Goal: Answer question/provide support

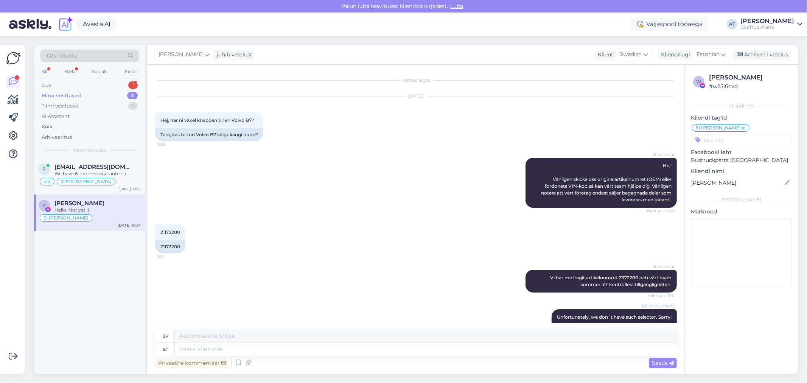
scroll to position [819, 0]
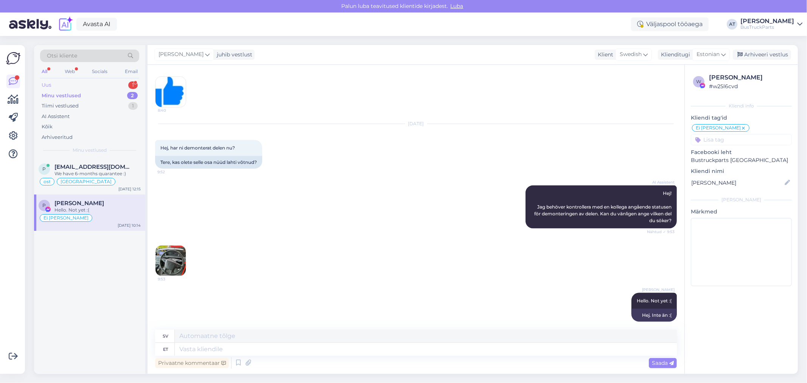
click at [65, 85] on div "Uus 1" at bounding box center [89, 85] width 99 height 11
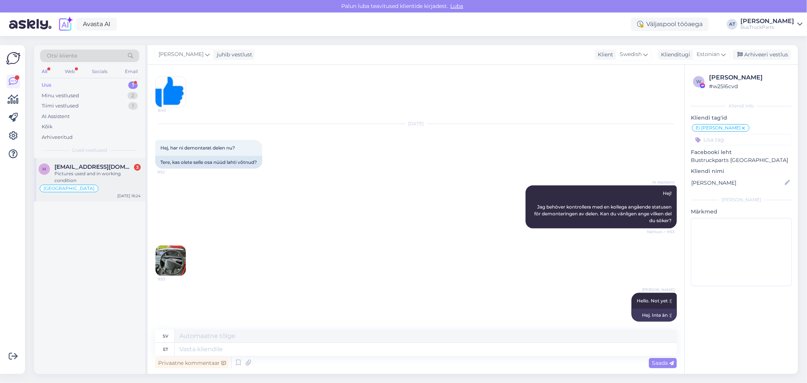
click at [95, 179] on div "Pictures used and in working condition" at bounding box center [98, 177] width 86 height 14
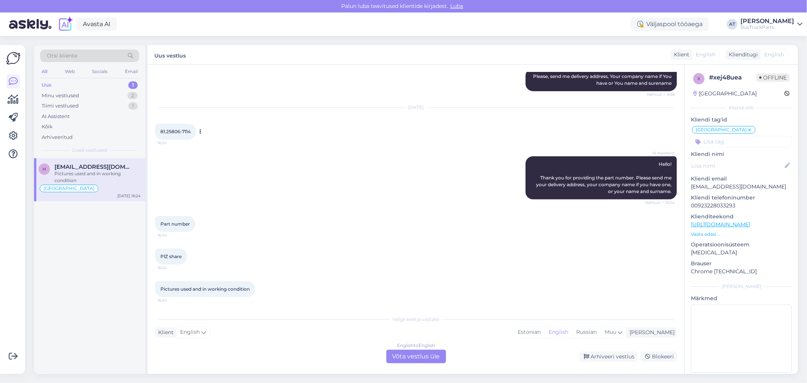
click at [172, 130] on span "81.25806-7114" at bounding box center [175, 132] width 30 height 6
click at [733, 143] on input at bounding box center [741, 141] width 101 height 11
type input "Ц"
type input "Whats"
click at [746, 162] on span "WhatsApp" at bounding box center [742, 161] width 24 height 5
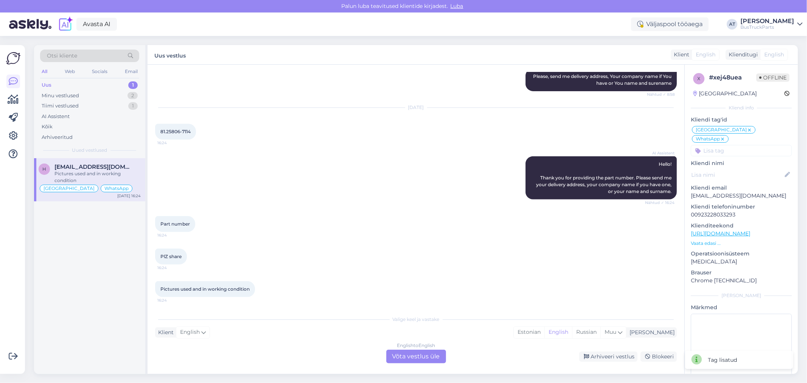
click at [405, 359] on div "English to English Võta vestlus üle" at bounding box center [416, 357] width 60 height 14
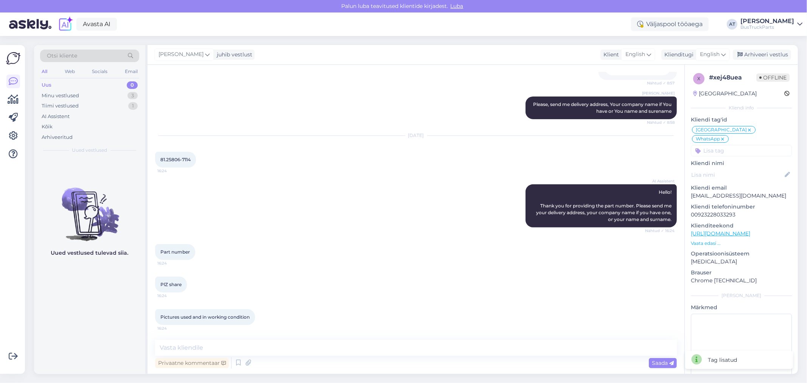
click at [604, 359] on div "Privaatne kommentaar Saada" at bounding box center [416, 363] width 522 height 14
click at [766, 57] on div "Arhiveeri vestlus" at bounding box center [762, 55] width 58 height 10
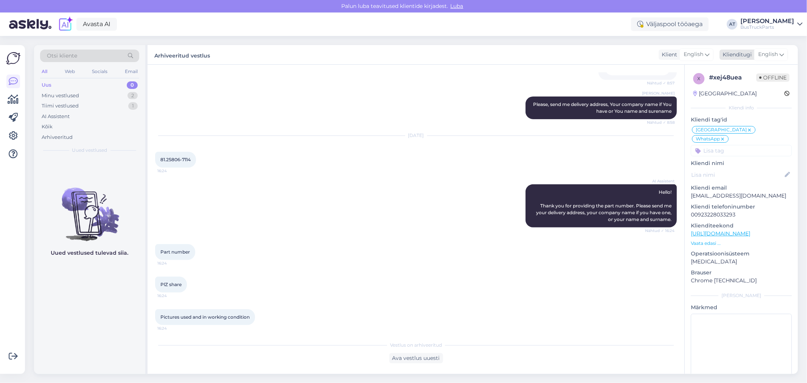
scroll to position [215, 0]
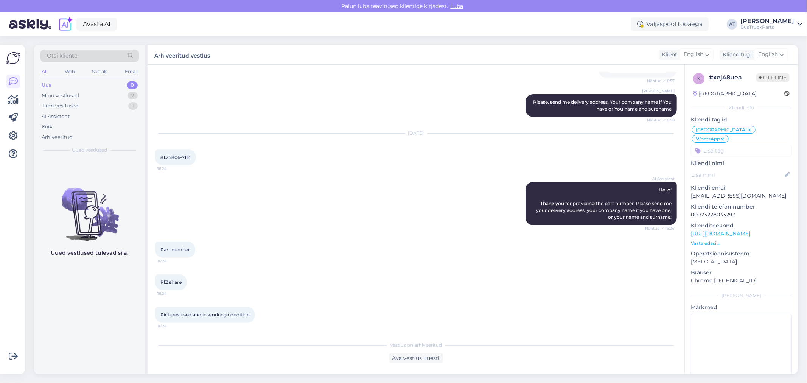
click at [255, 273] on div "PlZ share 16:24" at bounding box center [416, 282] width 522 height 33
click at [421, 359] on div "Ava vestlus uuesti" at bounding box center [416, 358] width 54 height 10
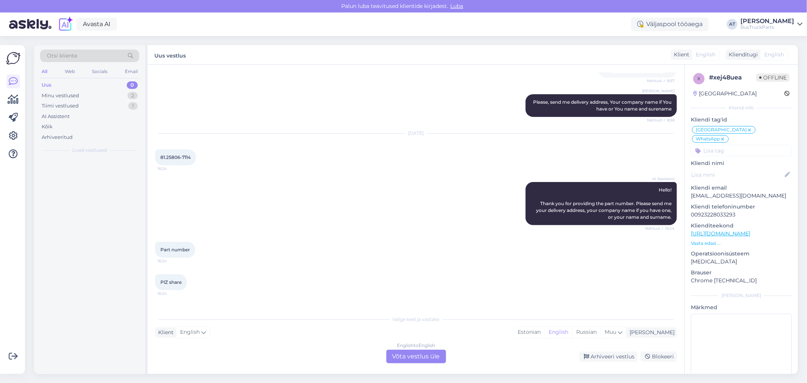
scroll to position [241, 0]
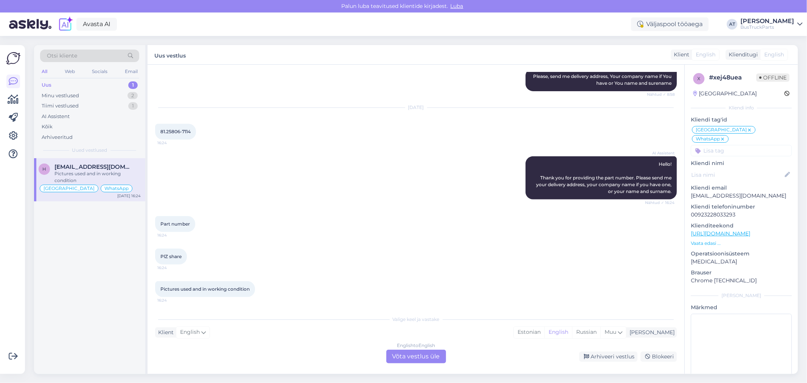
click at [563, 271] on div "PlZ share 16:24" at bounding box center [416, 256] width 522 height 33
click at [610, 357] on div "Arhiveeri vestlus" at bounding box center [608, 357] width 58 height 10
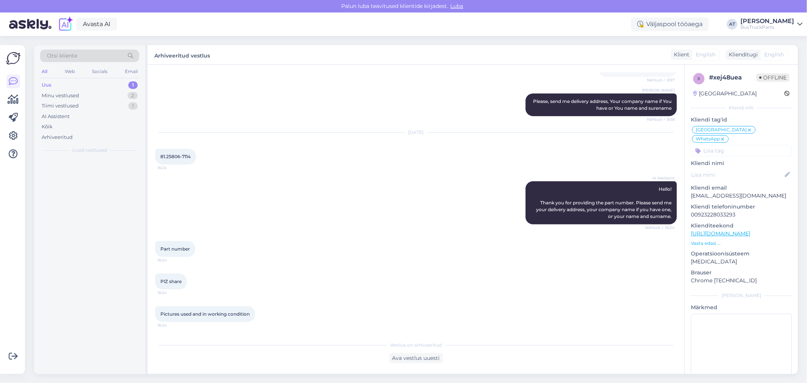
scroll to position [215, 0]
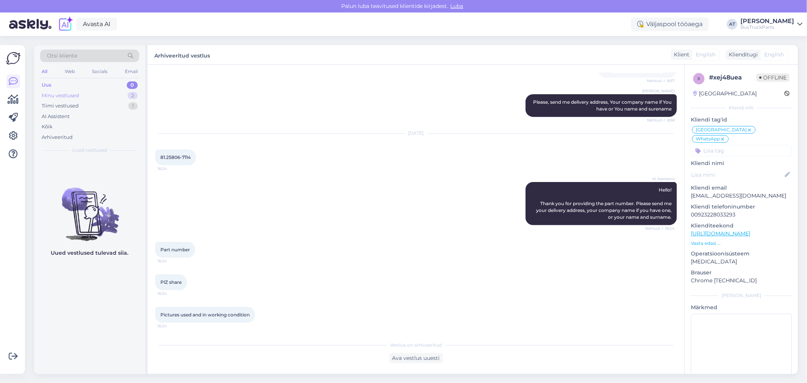
click at [79, 96] on div "Minu vestlused 2" at bounding box center [89, 95] width 99 height 11
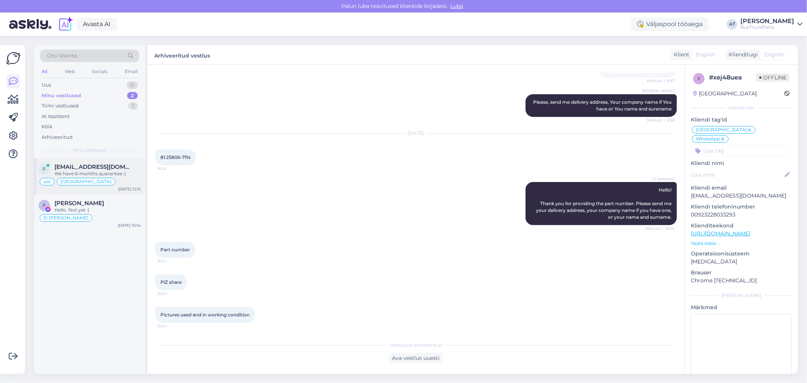
click at [107, 171] on div "We have 6-months quarantee :)" at bounding box center [98, 173] width 86 height 7
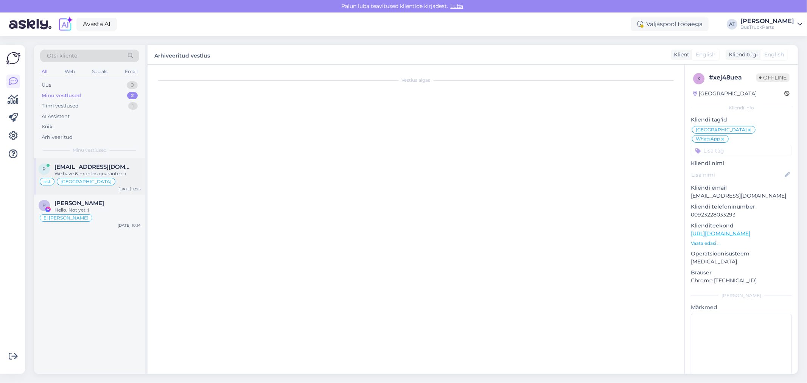
scroll to position [5191, 0]
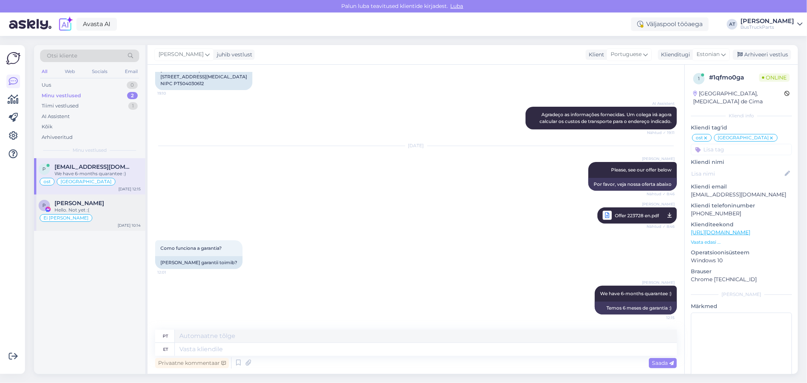
click at [104, 205] on div "[PERSON_NAME]" at bounding box center [98, 203] width 86 height 7
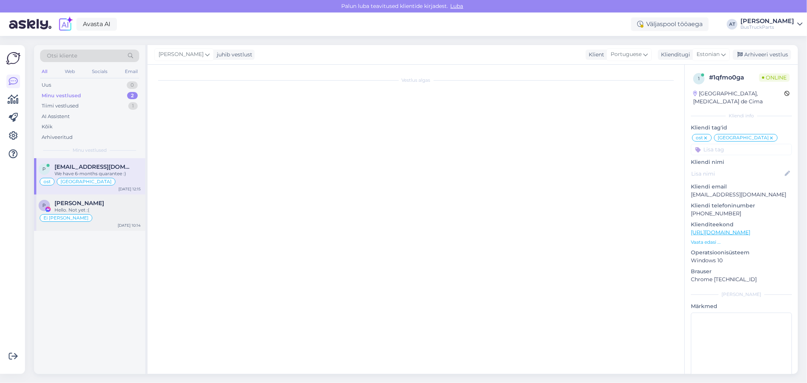
scroll to position [819, 0]
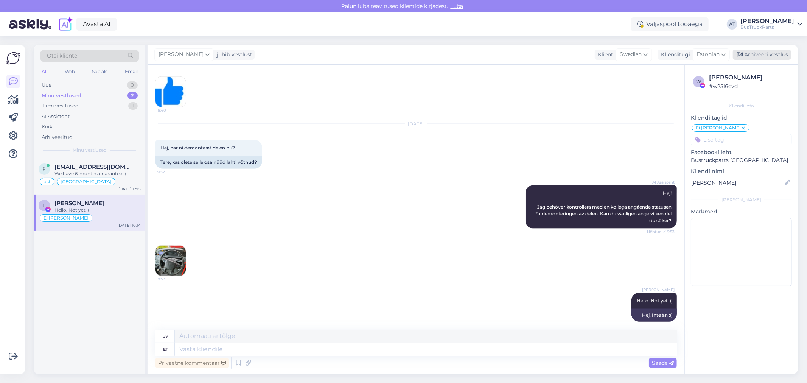
click at [754, 55] on div "Arhiveeri vestlus" at bounding box center [762, 55] width 58 height 10
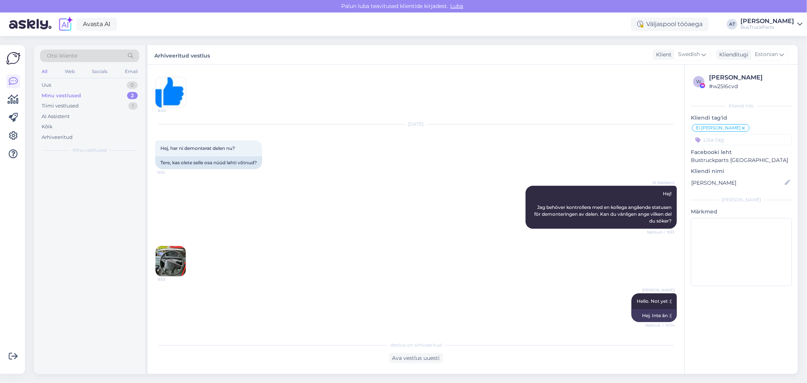
scroll to position [811, 0]
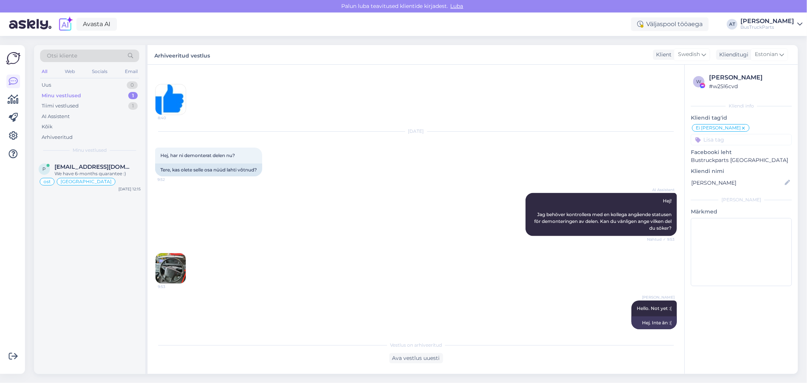
click at [400, 168] on div "[DATE] Hej, har ni demonterat delen nu? 9:52 Tere, kas olete selle osa nüüd lah…" at bounding box center [416, 153] width 522 height 61
